Goal: Information Seeking & Learning: Learn about a topic

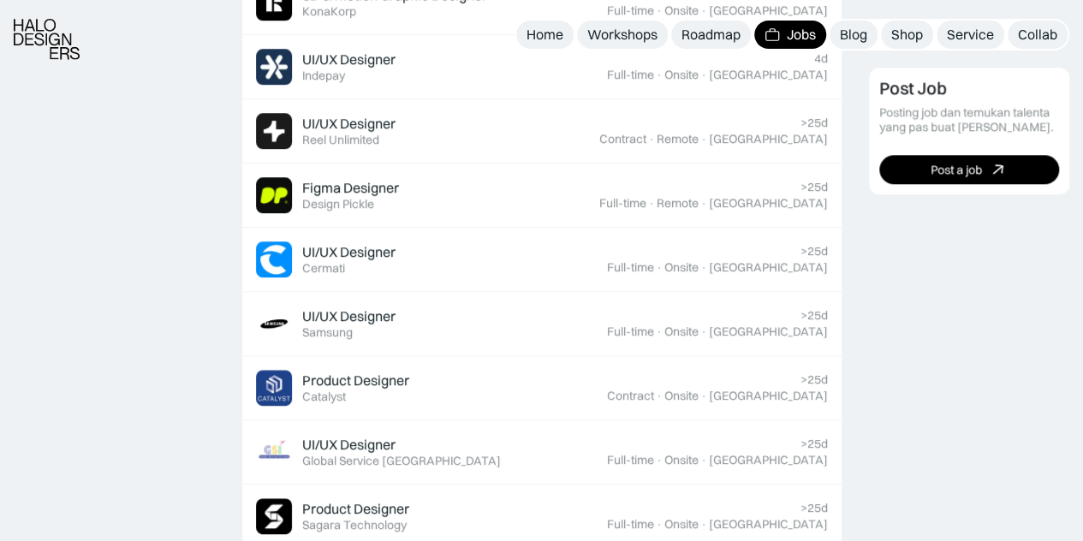
scroll to position [736, 0]
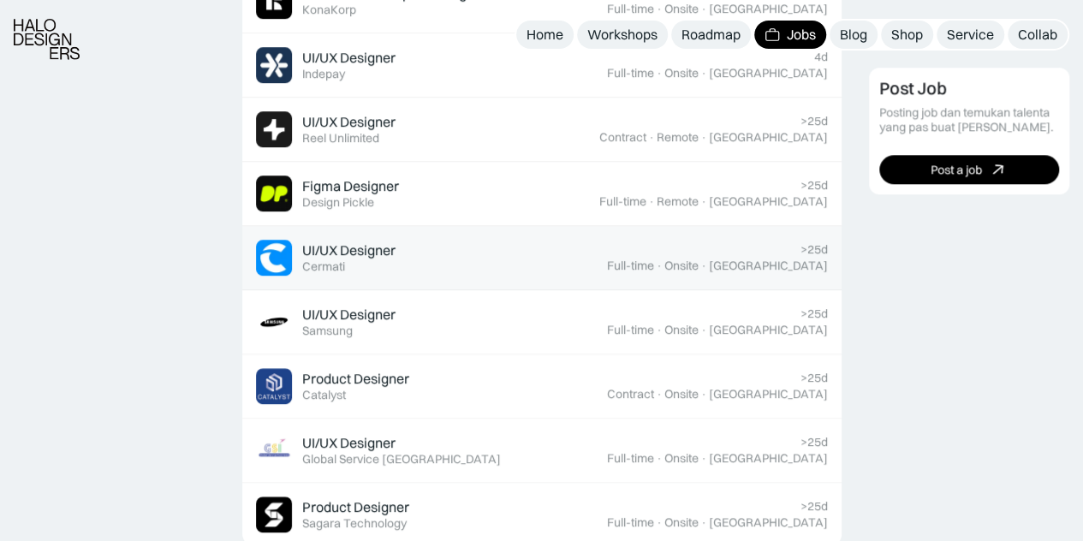
click at [448, 274] on link "UI/UX Designer Featured Cermati >25d Full-time · Onsite · [GEOGRAPHIC_DATA]" at bounding box center [541, 258] width 599 height 64
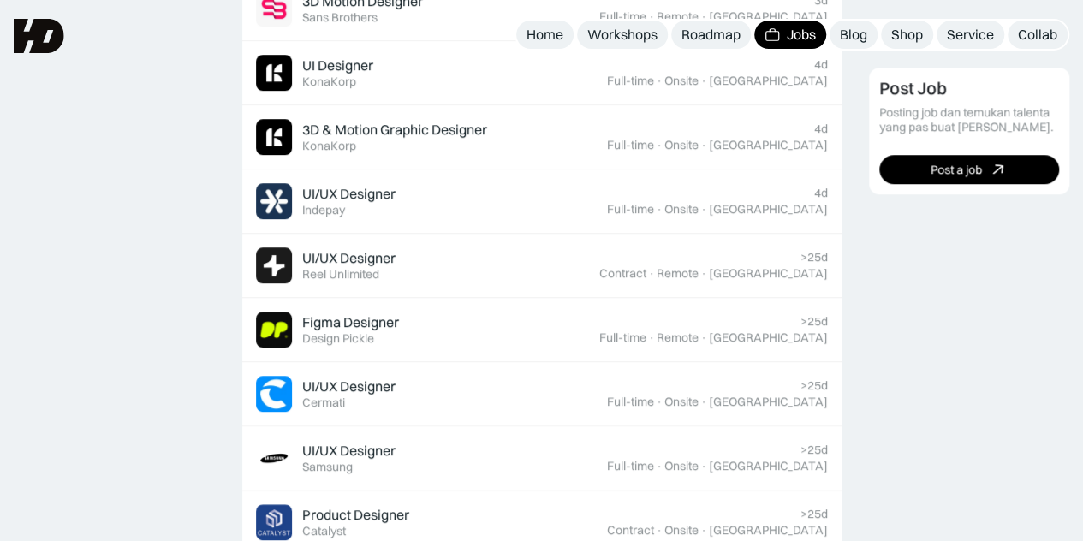
scroll to position [584, 0]
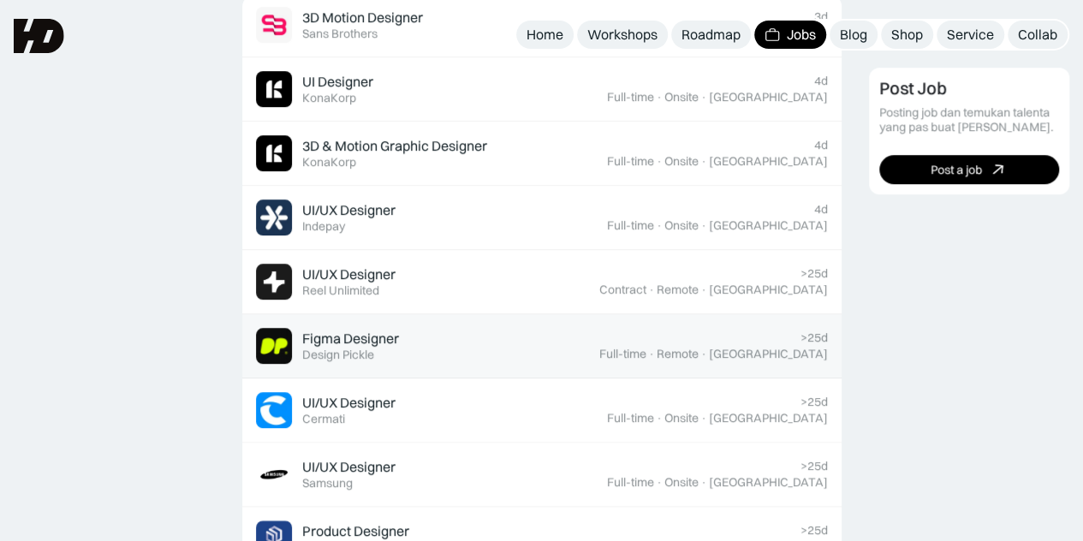
click at [282, 355] on img at bounding box center [274, 346] width 36 height 36
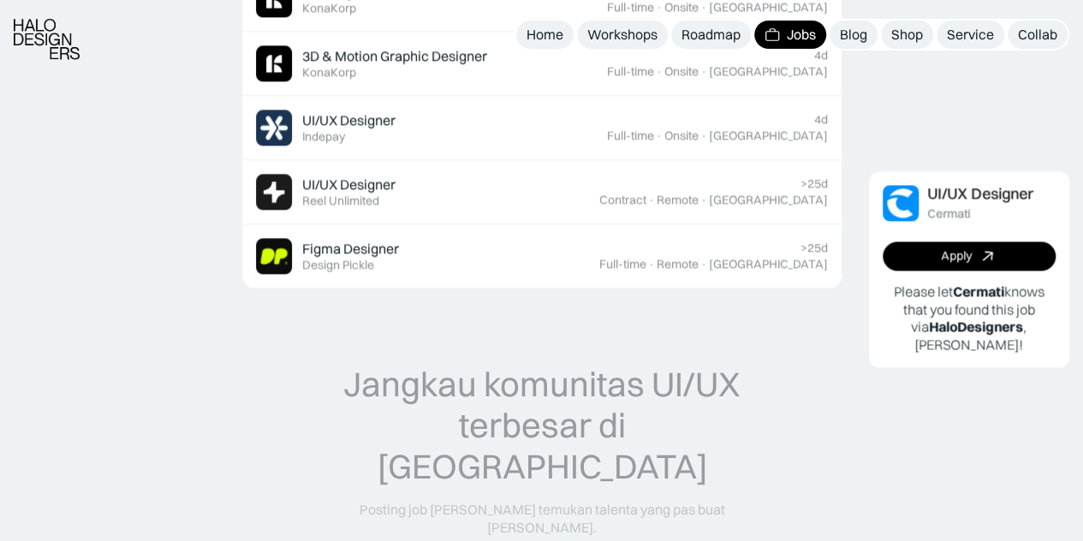
scroll to position [1422, 0]
